Goal: Ask a question

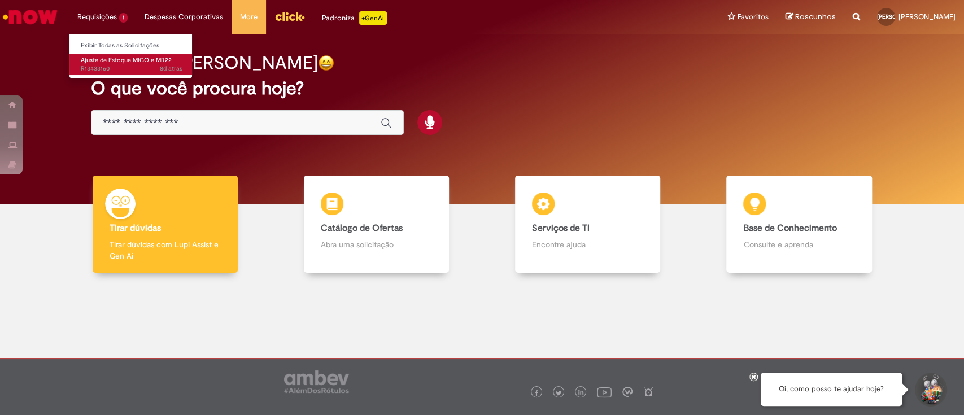
click at [122, 63] on span "Ajuste de Estoque MIGO e MR22" at bounding box center [126, 60] width 91 height 8
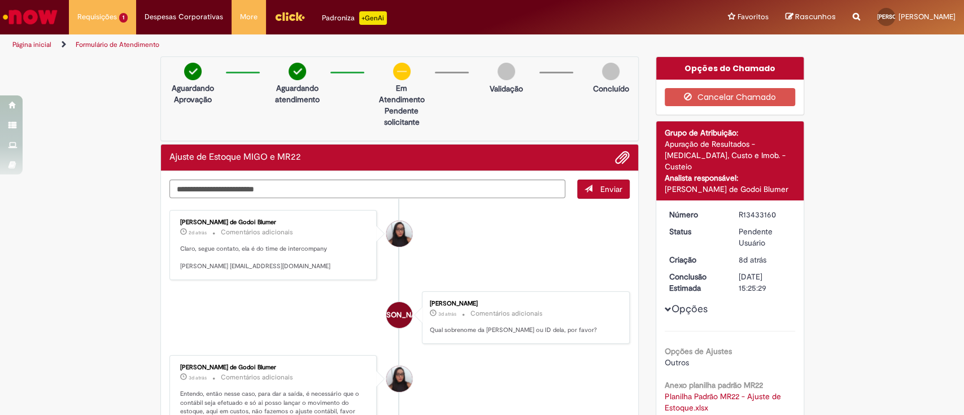
click at [276, 104] on p "Aguardando atendimento" at bounding box center [297, 93] width 55 height 23
click at [312, 184] on textarea "Digite sua mensagem aqui..." at bounding box center [367, 189] width 396 height 19
type textarea "*"
type textarea "**********"
click at [601, 194] on button "Enviar" at bounding box center [603, 189] width 53 height 19
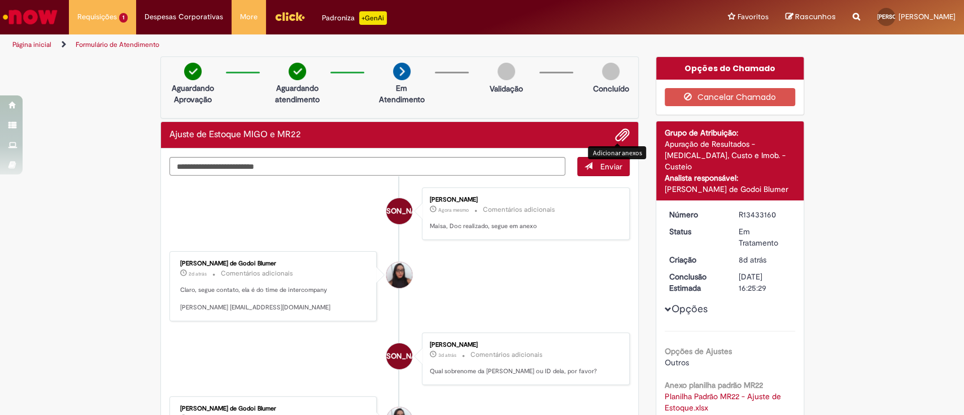
click at [621, 133] on span "Adicionar anexos" at bounding box center [623, 136] width 14 height 14
